Goal: Task Accomplishment & Management: Use online tool/utility

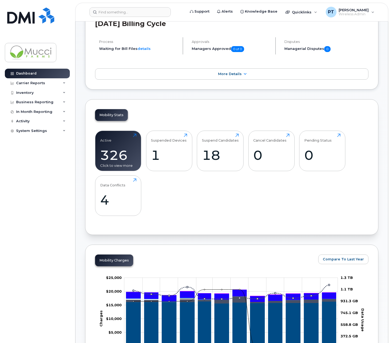
scroll to position [80, 0]
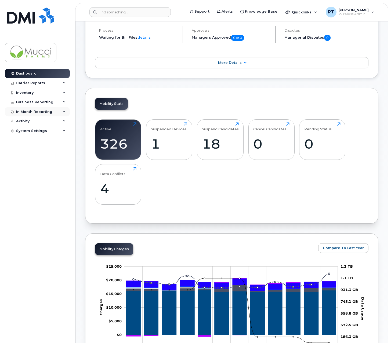
click at [34, 110] on div "In Month Reporting" at bounding box center [34, 112] width 36 height 4
click at [35, 120] on div "Data Usage" at bounding box center [29, 121] width 21 height 5
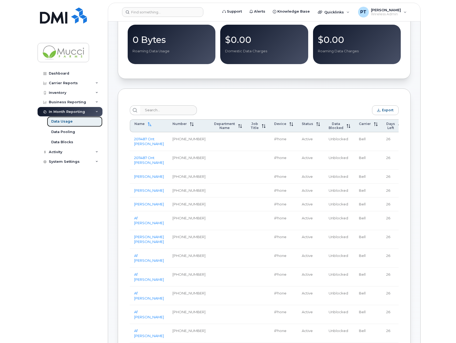
scroll to position [163, 0]
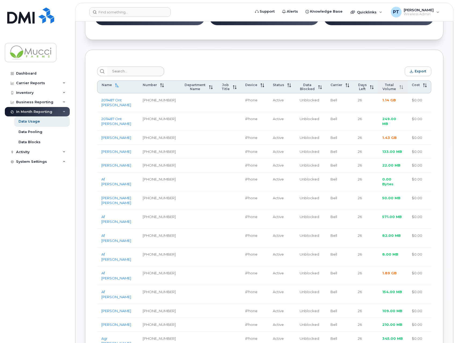
click at [390, 91] on span "Total Volume" at bounding box center [389, 87] width 14 height 8
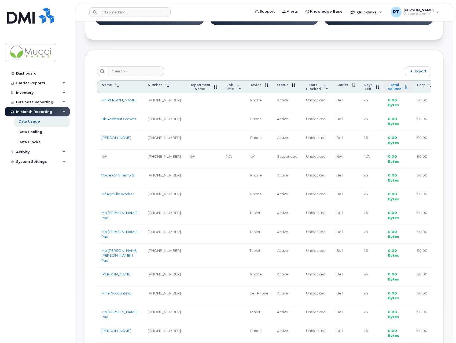
click at [390, 89] on span "Total Volume" at bounding box center [394, 87] width 13 height 8
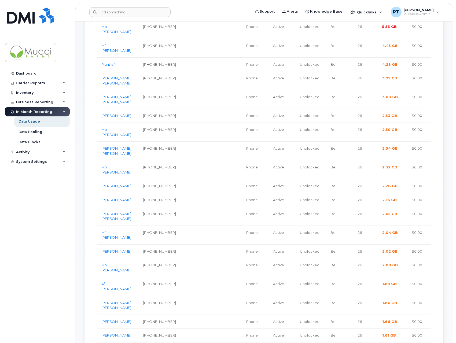
scroll to position [271, 0]
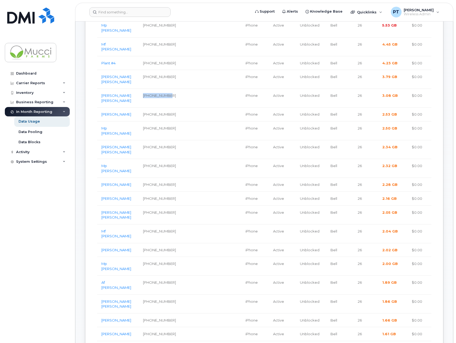
drag, startPoint x: 158, startPoint y: 101, endPoint x: 148, endPoint y: 97, distance: 10.9
click at [148, 97] on td "[PHONE_NUMBER]" at bounding box center [160, 98] width 42 height 19
copy td "[PHONE_NUMBER]"
click at [12, 197] on div "Dashboard Carrier Reports Monthly Billing Data Daily Data Pooling Data Behavior…" at bounding box center [38, 202] width 66 height 266
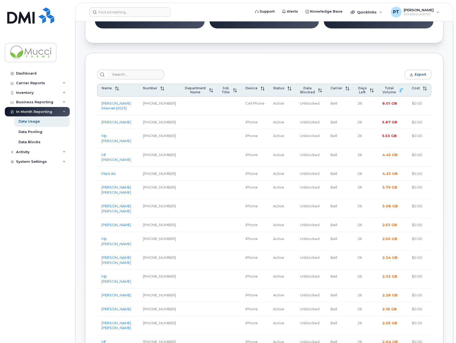
scroll to position [161, 0]
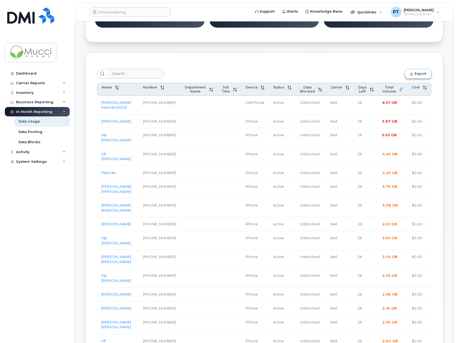
click at [390, 74] on button "Export" at bounding box center [418, 74] width 27 height 10
click at [16, 238] on div "Dashboard Carrier Reports Monthly Billing Data Daily Data Pooling Data Behavior…" at bounding box center [38, 202] width 66 height 266
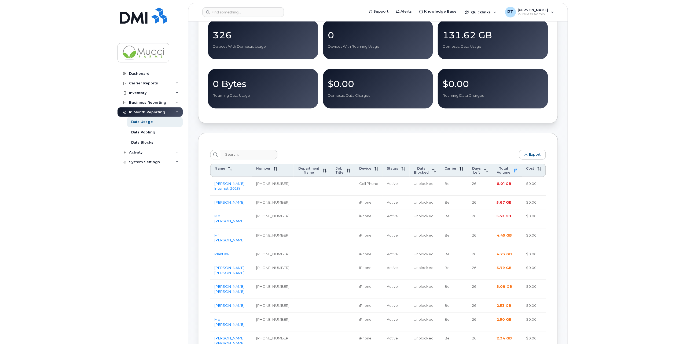
scroll to position [0, 0]
